Goal: Complete application form: Complete application form

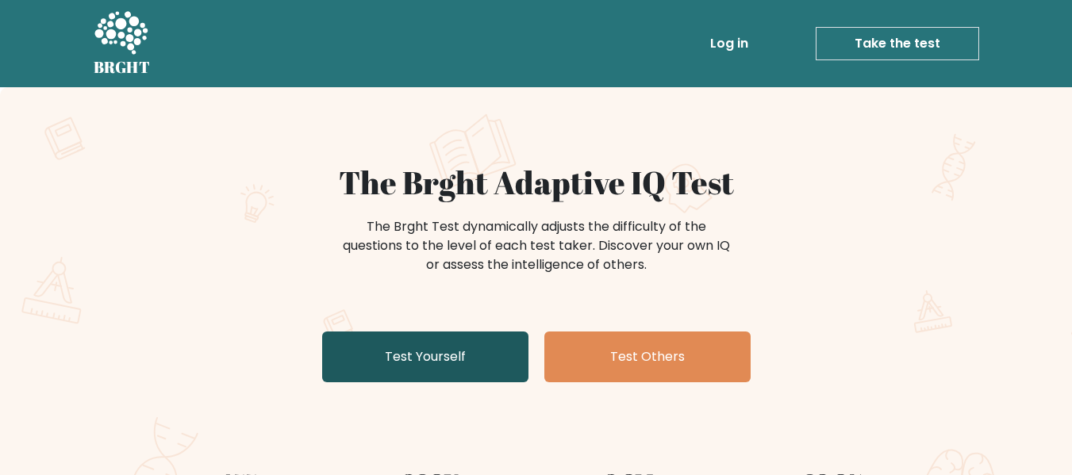
click at [389, 378] on link "Test Yourself" at bounding box center [425, 357] width 206 height 51
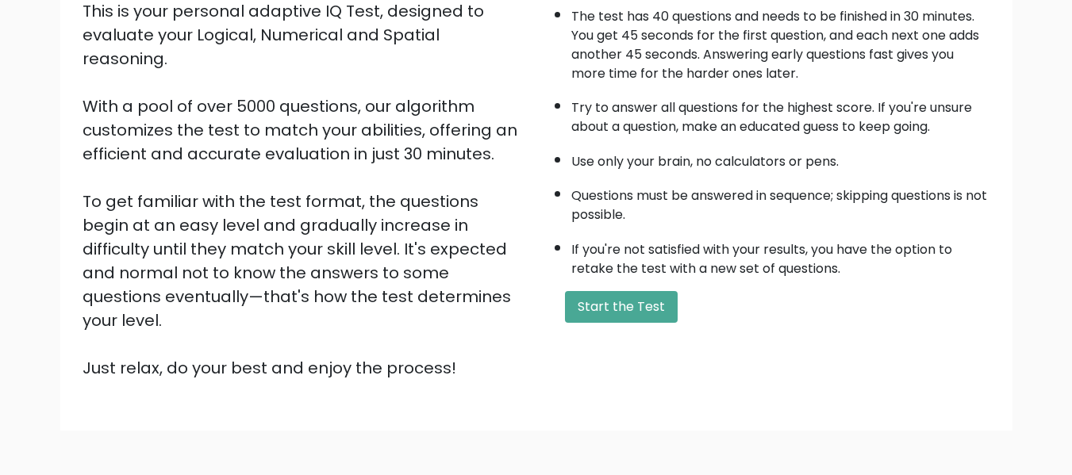
scroll to position [252, 0]
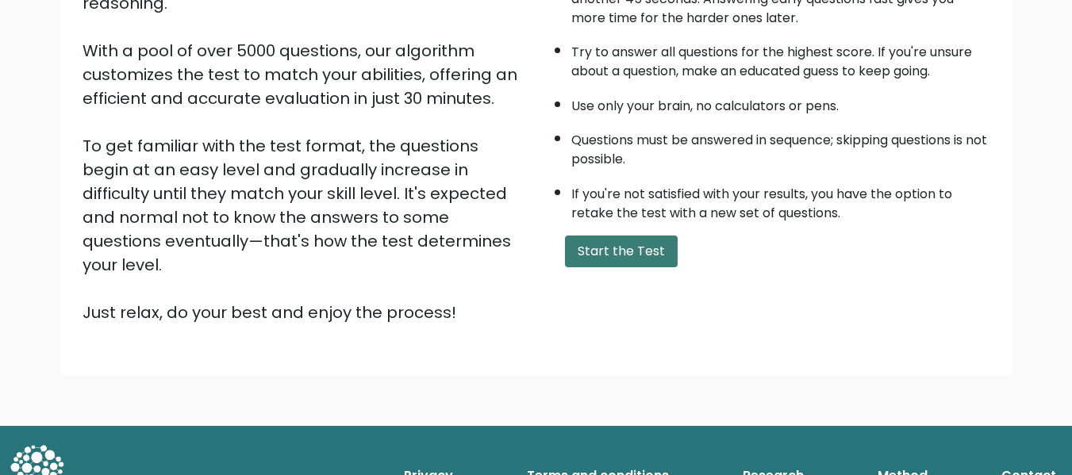
click at [638, 249] on button "Start the Test" at bounding box center [621, 252] width 113 height 32
click at [632, 247] on button "Start the Test" at bounding box center [621, 252] width 113 height 32
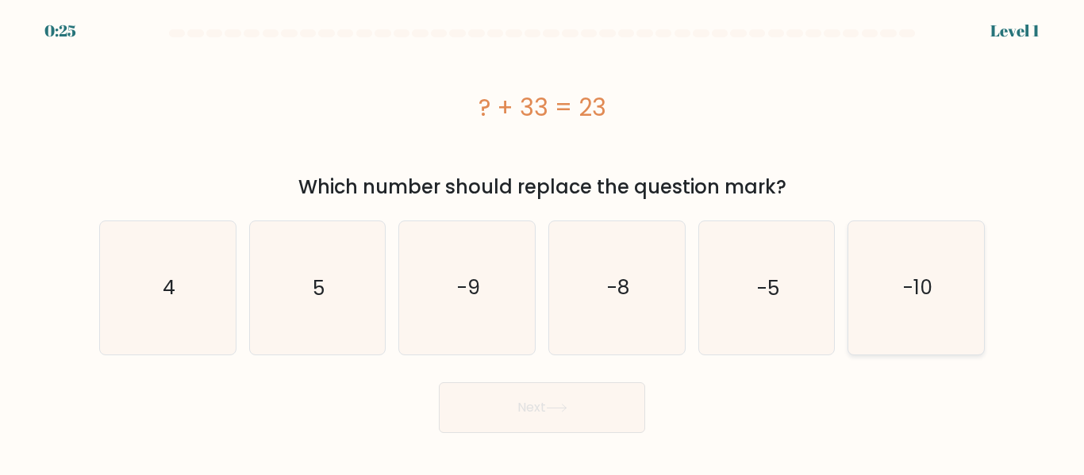
click at [890, 265] on icon "-10" at bounding box center [916, 287] width 133 height 133
click at [543, 242] on input "f. -10" at bounding box center [542, 240] width 1 height 4
radio input "true"
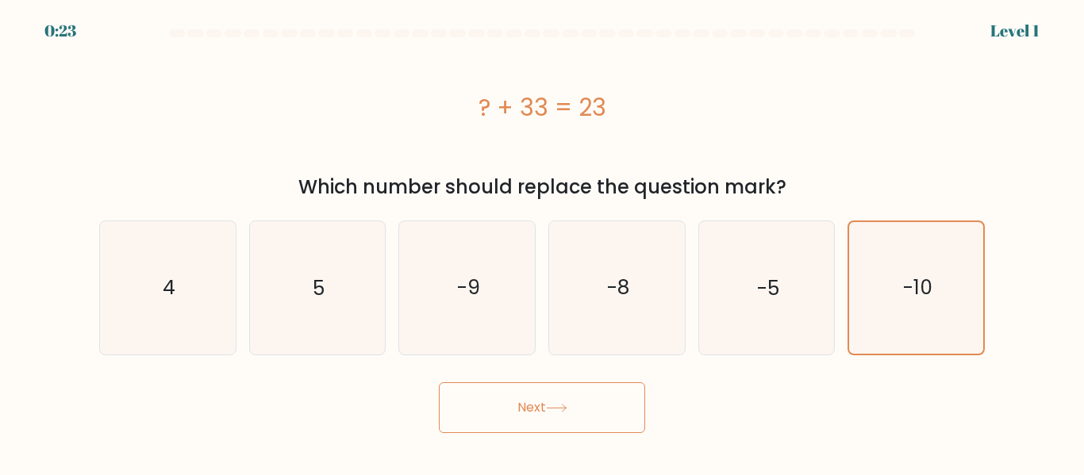
click at [518, 401] on button "Next" at bounding box center [542, 408] width 206 height 51
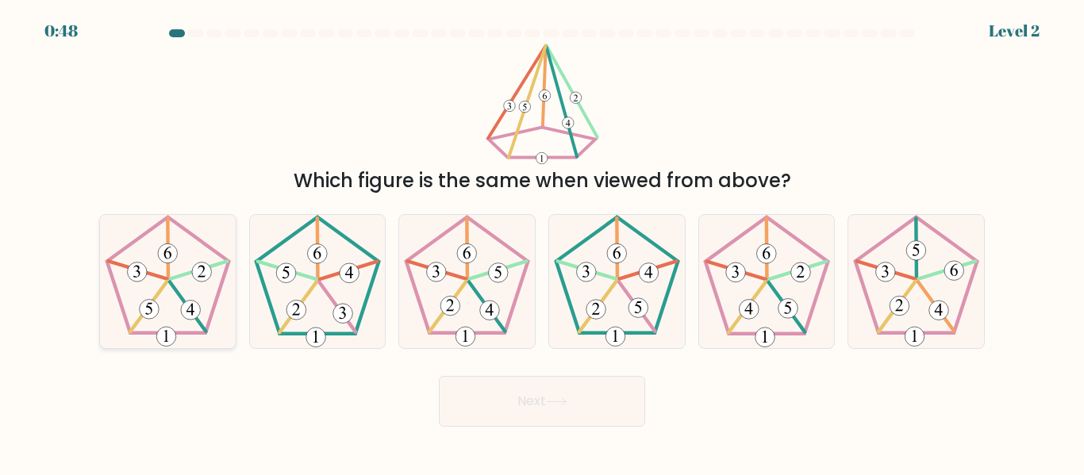
click at [162, 314] on icon at bounding box center [168, 281] width 133 height 133
click at [542, 242] on input "a." at bounding box center [542, 240] width 1 height 4
radio input "true"
click at [546, 394] on button "Next" at bounding box center [542, 401] width 206 height 51
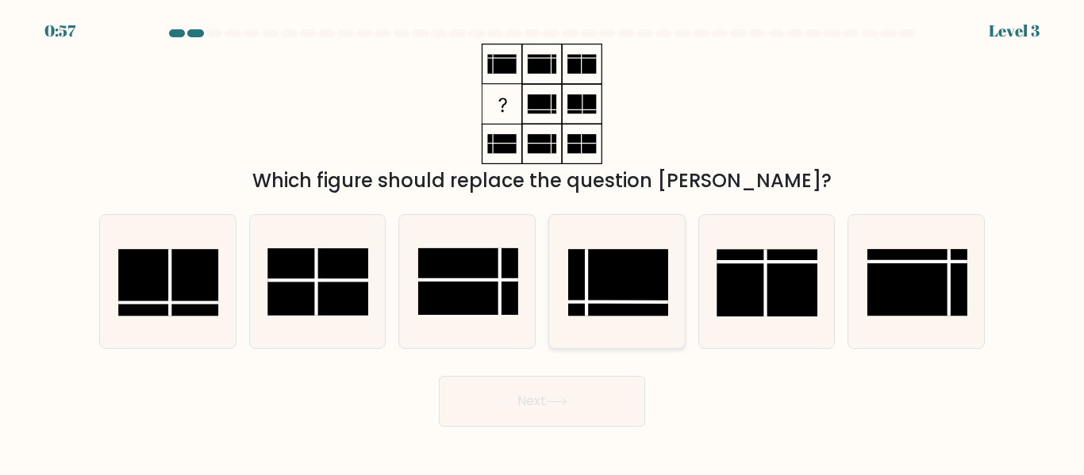
click at [630, 280] on rect at bounding box center [618, 283] width 100 height 67
click at [543, 242] on input "d." at bounding box center [542, 240] width 1 height 4
radio input "true"
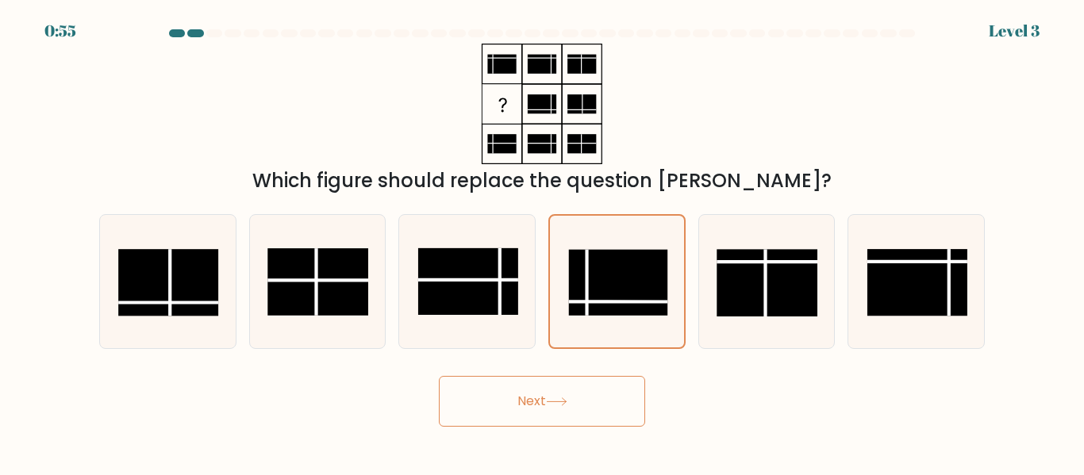
click at [591, 385] on button "Next" at bounding box center [542, 401] width 206 height 51
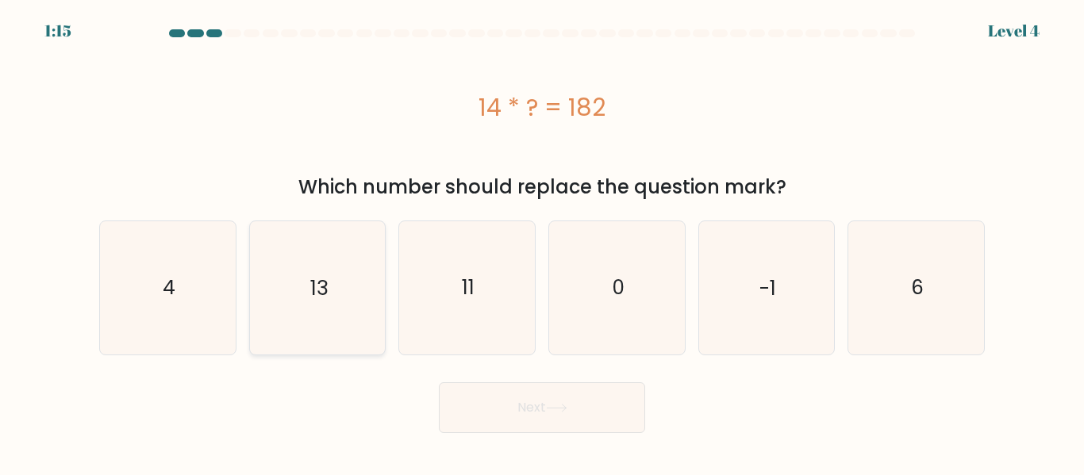
click at [336, 280] on icon "13" at bounding box center [317, 287] width 133 height 133
click at [542, 242] on input "b. 13" at bounding box center [542, 240] width 1 height 4
radio input "true"
click at [552, 394] on button "Next" at bounding box center [542, 408] width 206 height 51
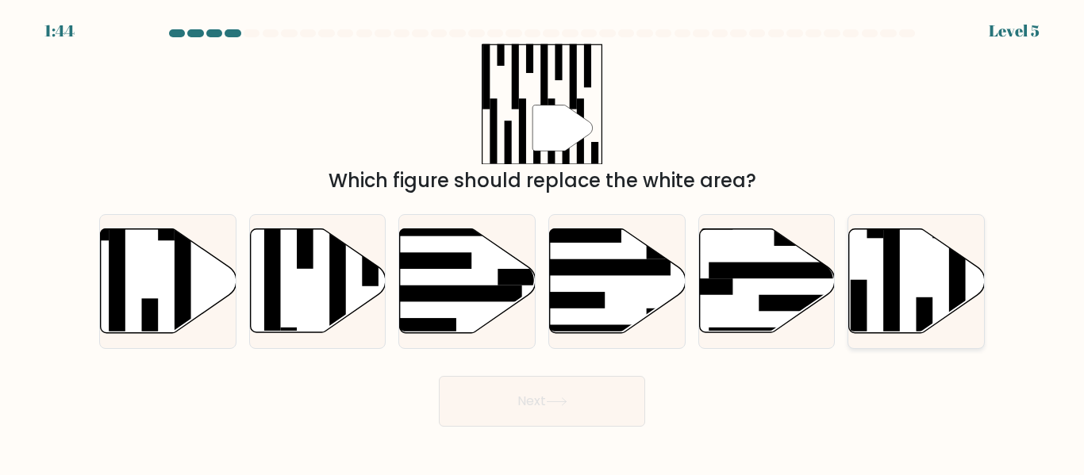
click at [894, 258] on rect at bounding box center [891, 288] width 17 height 148
click at [543, 242] on input "f." at bounding box center [542, 240] width 1 height 4
radio input "true"
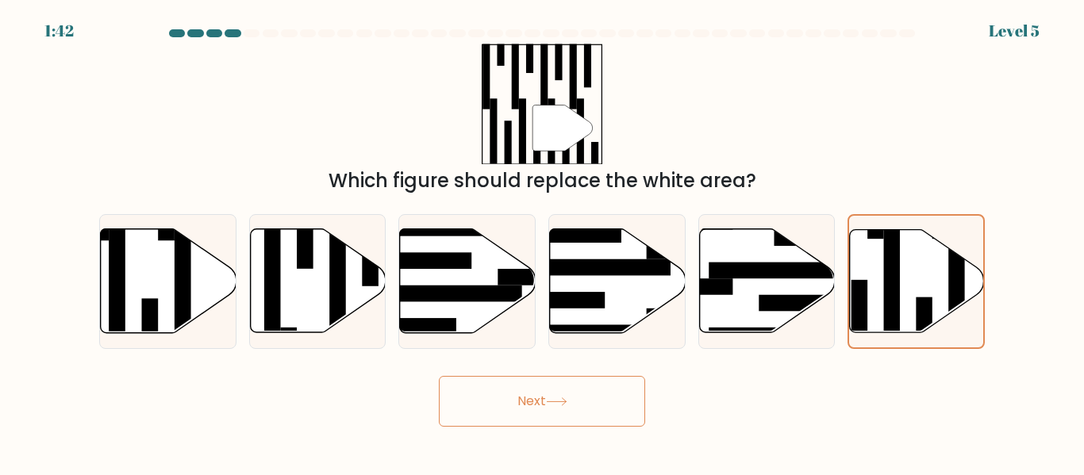
click at [544, 418] on button "Next" at bounding box center [542, 401] width 206 height 51
click at [562, 398] on icon at bounding box center [556, 402] width 21 height 9
click at [602, 382] on button "Next" at bounding box center [542, 401] width 206 height 51
click at [602, 406] on button "Next" at bounding box center [542, 401] width 206 height 51
click at [525, 391] on button "Next" at bounding box center [542, 401] width 206 height 51
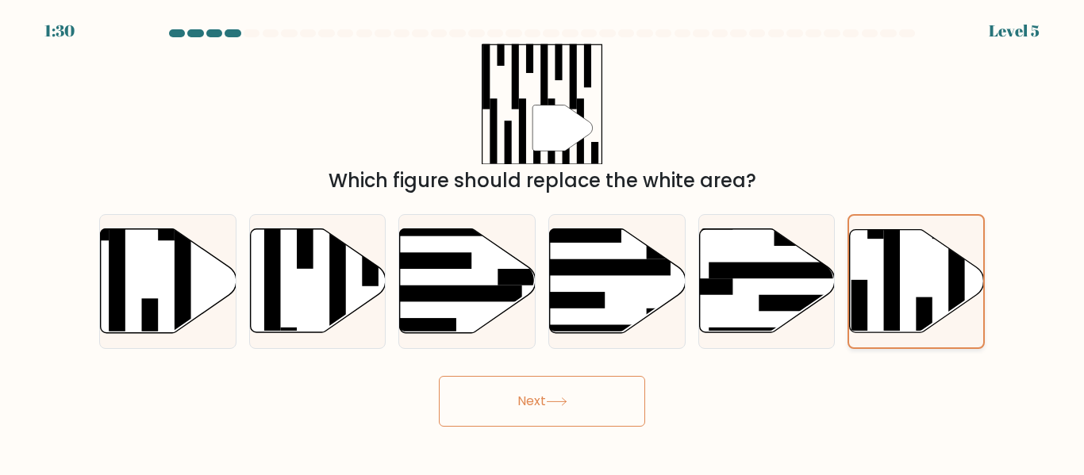
click at [915, 301] on icon at bounding box center [917, 281] width 134 height 102
click at [543, 242] on input "f." at bounding box center [542, 240] width 1 height 4
click at [587, 394] on button "Next" at bounding box center [542, 401] width 206 height 51
click at [517, 417] on button "Next" at bounding box center [542, 401] width 206 height 51
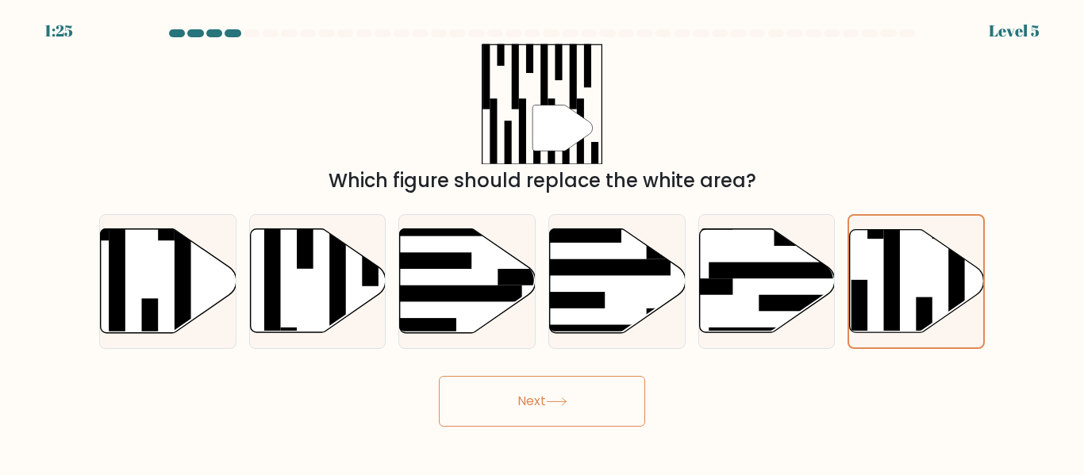
click at [517, 417] on button "Next" at bounding box center [542, 401] width 206 height 51
click at [559, 405] on icon at bounding box center [556, 402] width 21 height 9
click at [439, 376] on button "Next" at bounding box center [542, 401] width 206 height 51
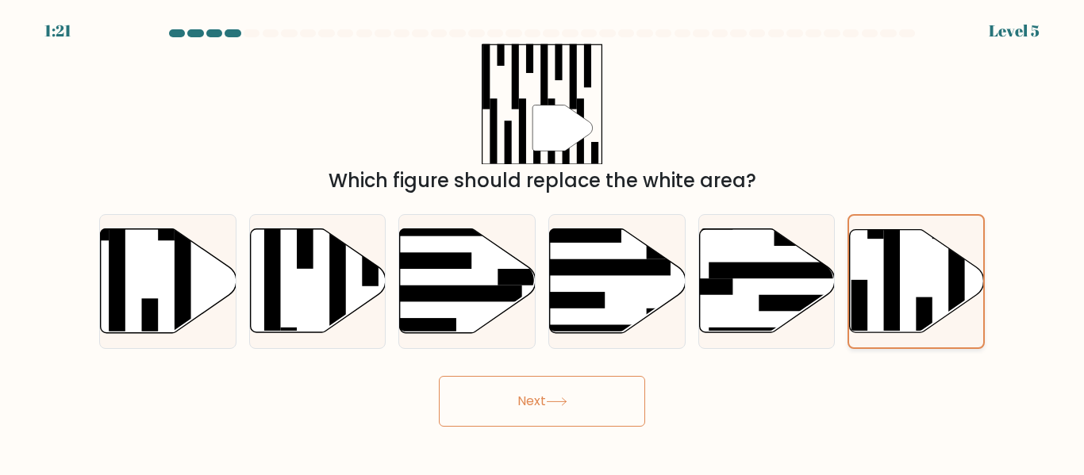
click at [439, 376] on button "Next" at bounding box center [542, 401] width 206 height 51
click at [912, 264] on icon at bounding box center [917, 281] width 134 height 102
click at [543, 242] on input "f." at bounding box center [542, 240] width 1 height 4
click at [912, 264] on icon at bounding box center [917, 281] width 134 height 102
click at [543, 242] on input "f." at bounding box center [542, 240] width 1 height 4
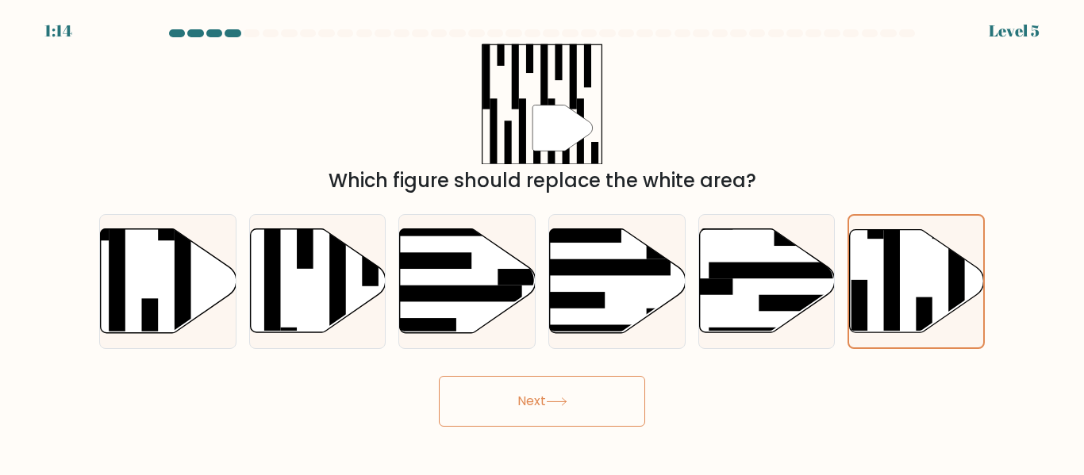
click at [561, 403] on icon at bounding box center [556, 402] width 21 height 9
click at [598, 267] on rect at bounding box center [597, 268] width 148 height 17
click at [543, 242] on input "d." at bounding box center [542, 240] width 1 height 4
radio input "true"
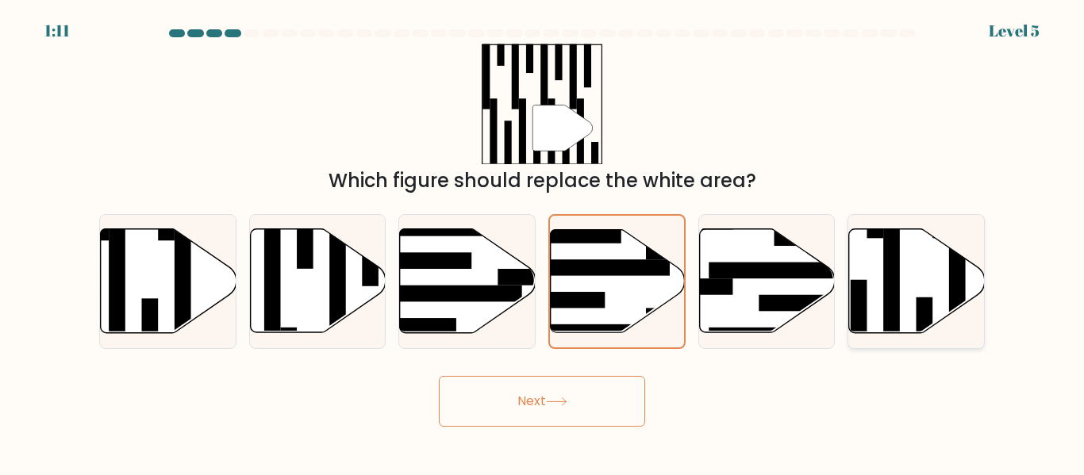
click at [915, 293] on icon at bounding box center [917, 281] width 136 height 104
click at [543, 242] on input "f." at bounding box center [542, 240] width 1 height 4
radio input "true"
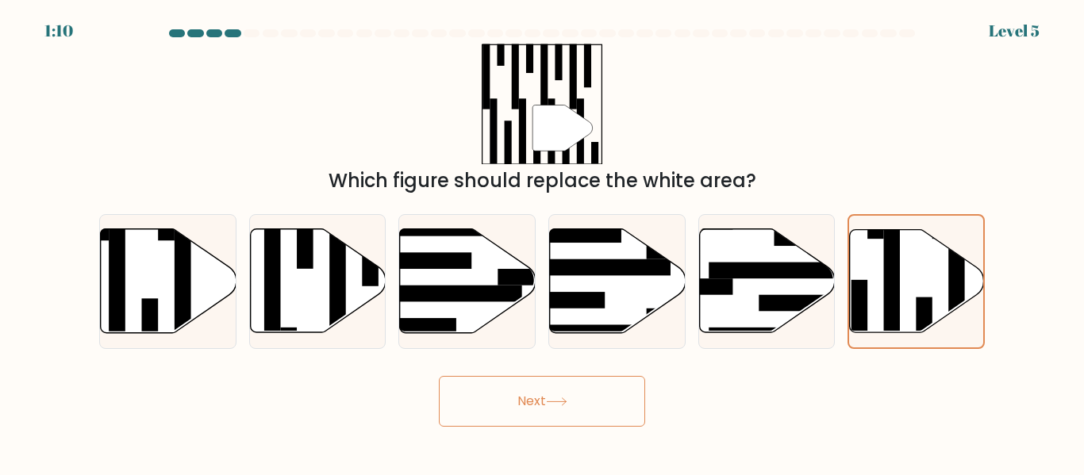
click at [533, 398] on button "Next" at bounding box center [542, 401] width 206 height 51
click at [556, 402] on icon at bounding box center [556, 401] width 19 height 7
